Goal: Find specific page/section: Find specific page/section

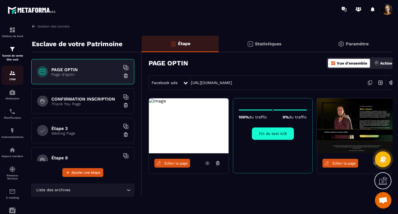
click at [15, 73] on img at bounding box center [12, 73] width 7 height 7
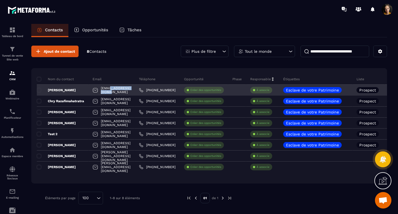
drag, startPoint x: 146, startPoint y: 90, endPoint x: 116, endPoint y: 92, distance: 30.3
click at [116, 92] on div "[EMAIL_ADDRESS][DOMAIN_NAME]" at bounding box center [111, 90] width 46 height 11
click at [135, 89] on div "[EMAIL_ADDRESS][DOMAIN_NAME]" at bounding box center [111, 90] width 46 height 11
drag, startPoint x: 148, startPoint y: 89, endPoint x: 107, endPoint y: 90, distance: 41.2
click at [107, 90] on div "[EMAIL_ADDRESS][DOMAIN_NAME]" at bounding box center [111, 90] width 46 height 11
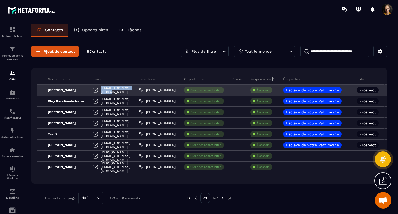
copy p "[EMAIL_ADDRESS][DOMAIN_NAME]"
drag, startPoint x: 66, startPoint y: 90, endPoint x: 43, endPoint y: 88, distance: 23.1
click at [43, 88] on div "[PERSON_NAME]" at bounding box center [63, 90] width 52 height 11
